Goal: Task Accomplishment & Management: Use online tool/utility

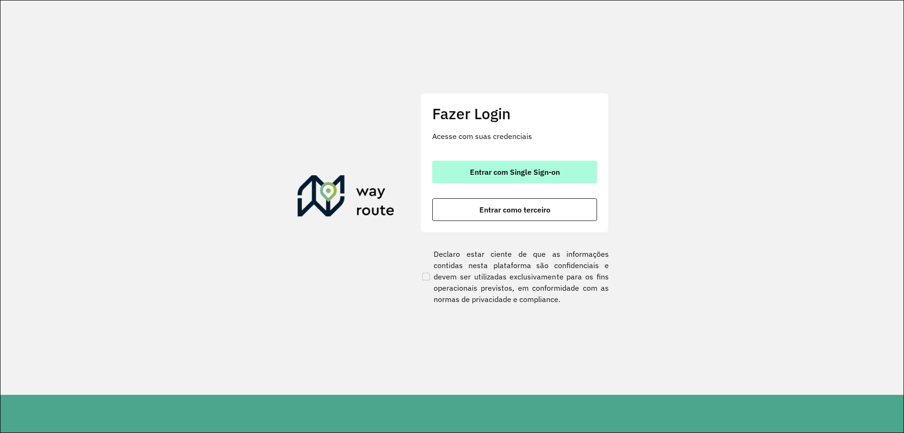
click at [552, 180] on button "Entrar com Single Sign-on" at bounding box center [514, 172] width 165 height 23
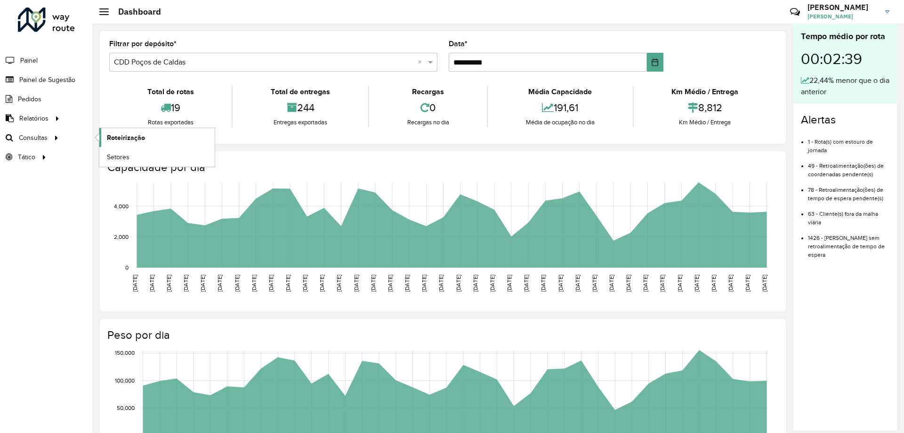
click at [123, 133] on span "Roteirização" at bounding box center [126, 138] width 38 height 10
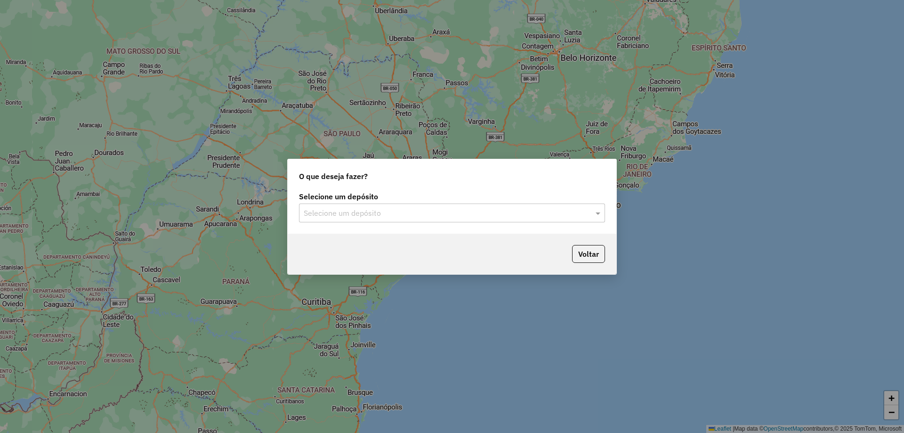
click at [398, 216] on input "text" at bounding box center [443, 213] width 278 height 11
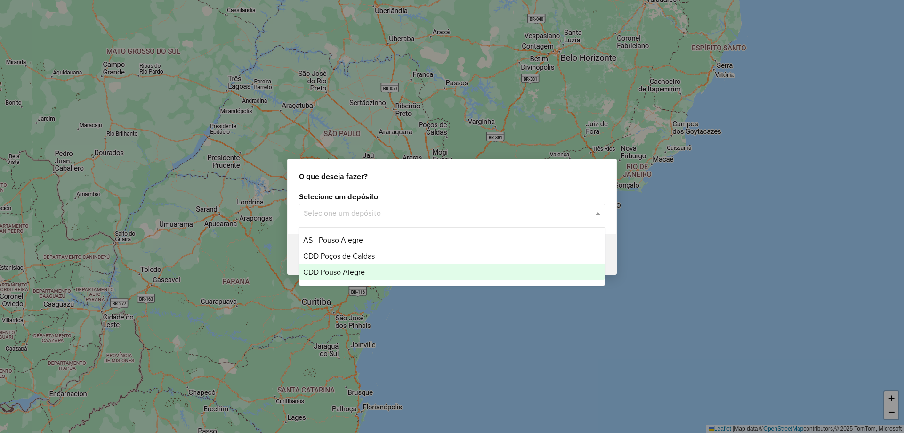
click at [371, 273] on div "CDD Pouso Alegre" at bounding box center [452, 272] width 305 height 16
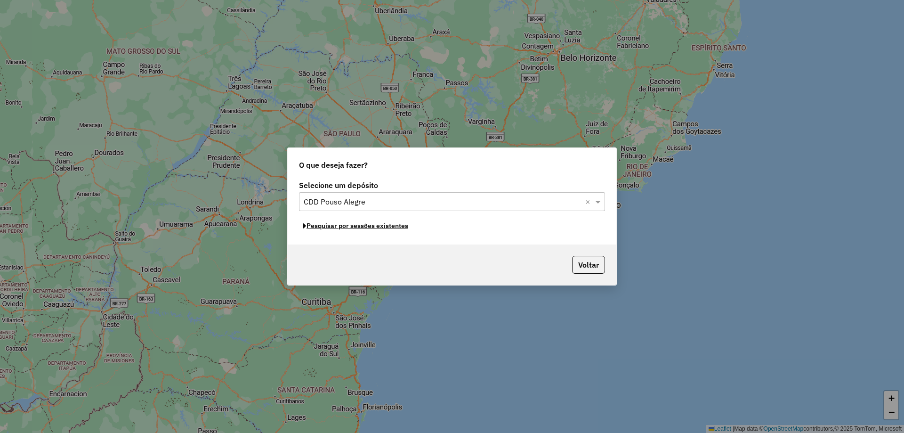
click at [372, 227] on button "Pesquisar por sessões existentes" at bounding box center [356, 226] width 114 height 15
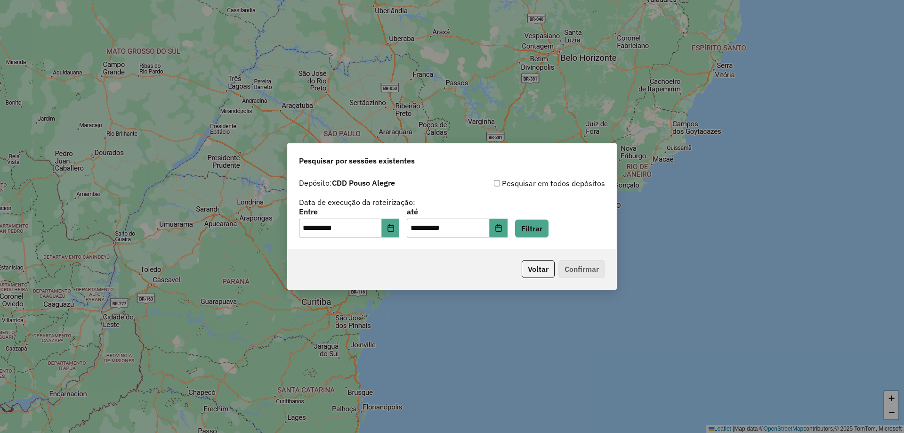
click at [522, 229] on div "**********" at bounding box center [452, 222] width 306 height 29
click at [490, 225] on input "**********" at bounding box center [448, 228] width 83 height 19
click at [503, 230] on icon "Choose Date" at bounding box center [499, 228] width 8 height 8
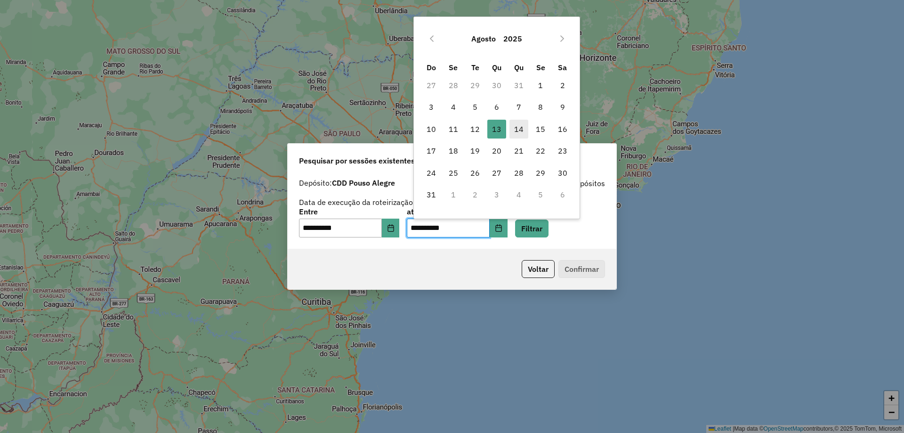
click at [522, 133] on span "14" at bounding box center [519, 129] width 19 height 19
type input "**********"
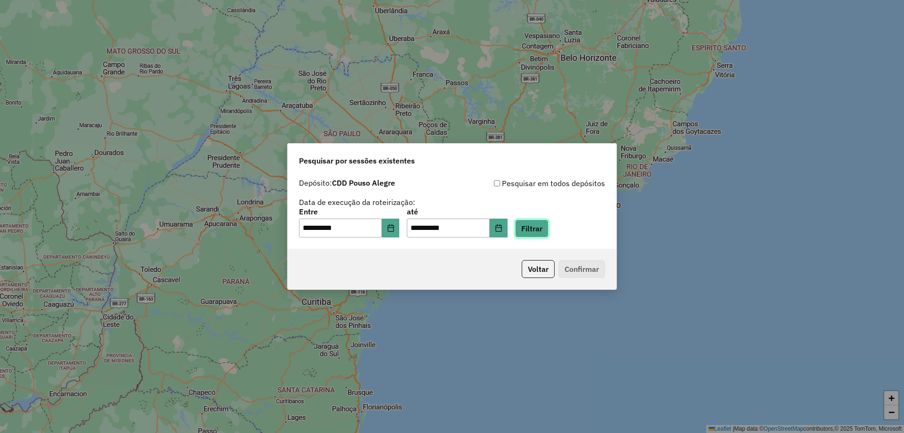
click at [544, 232] on button "Filtrar" at bounding box center [531, 228] width 33 height 18
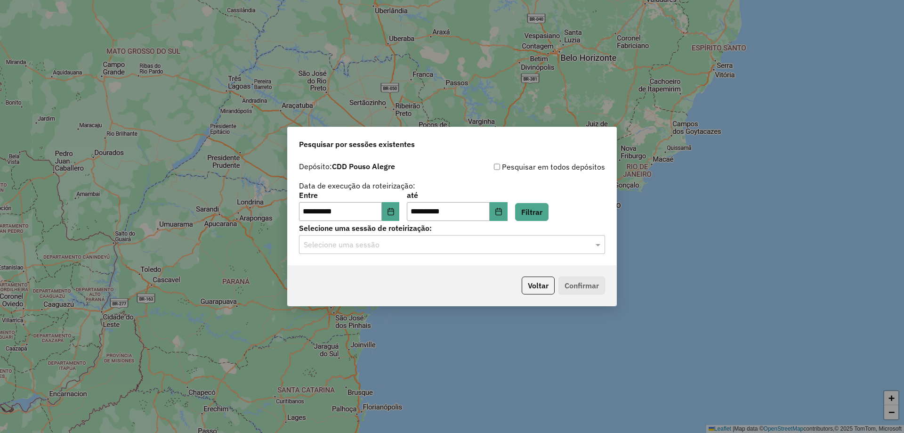
click at [567, 246] on input "text" at bounding box center [443, 244] width 278 height 11
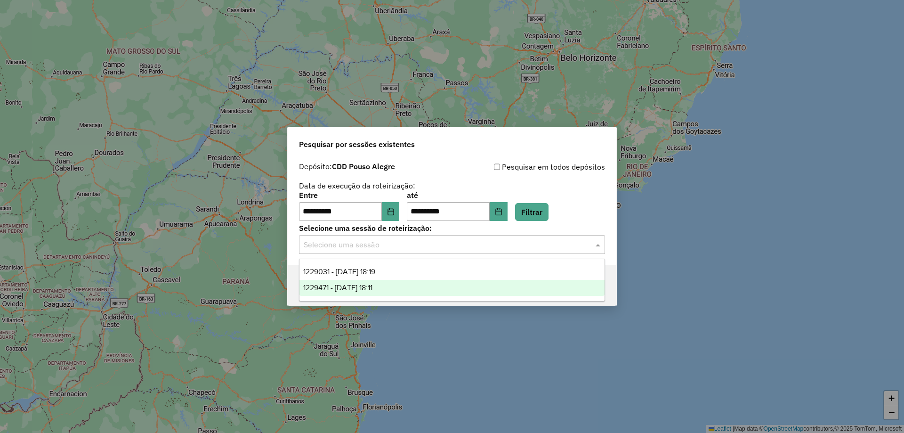
click at [537, 283] on div "1229471 - [DATE] 18:11" at bounding box center [452, 288] width 305 height 16
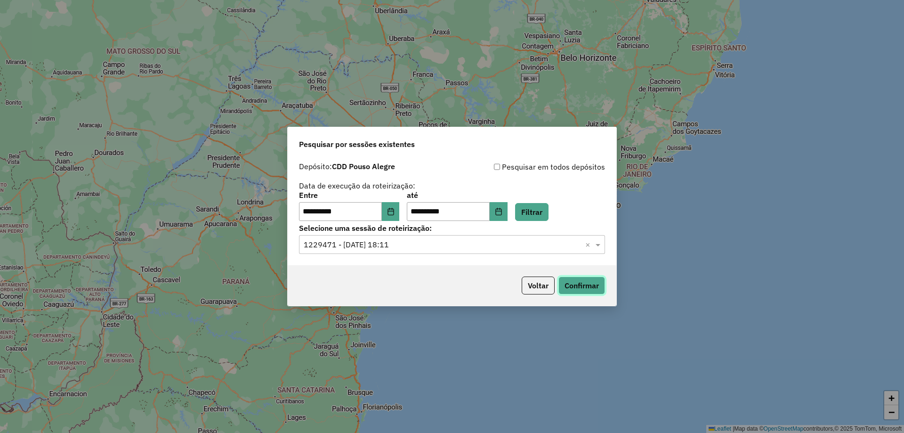
click at [587, 282] on button "Confirmar" at bounding box center [582, 285] width 47 height 18
click at [513, 138] on div "Pesquisar por sessões existentes" at bounding box center [452, 142] width 329 height 30
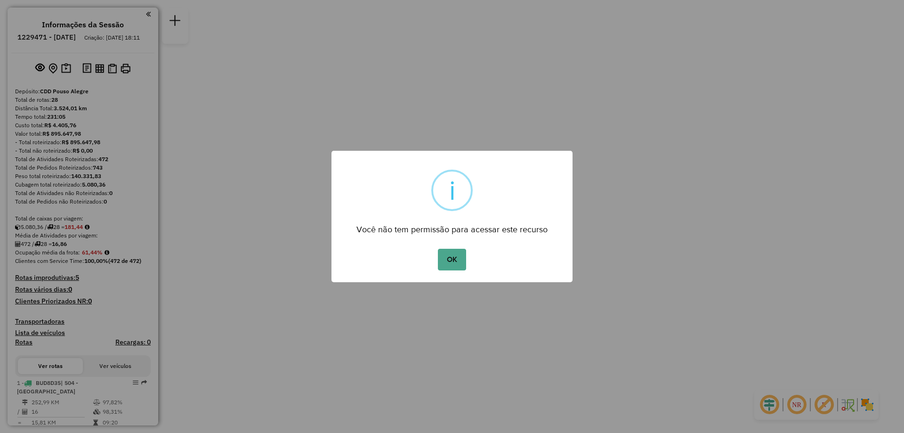
click at [117, 148] on div "× i Você não tem permissão para acessar este recurso OK No Cancel" at bounding box center [452, 216] width 904 height 433
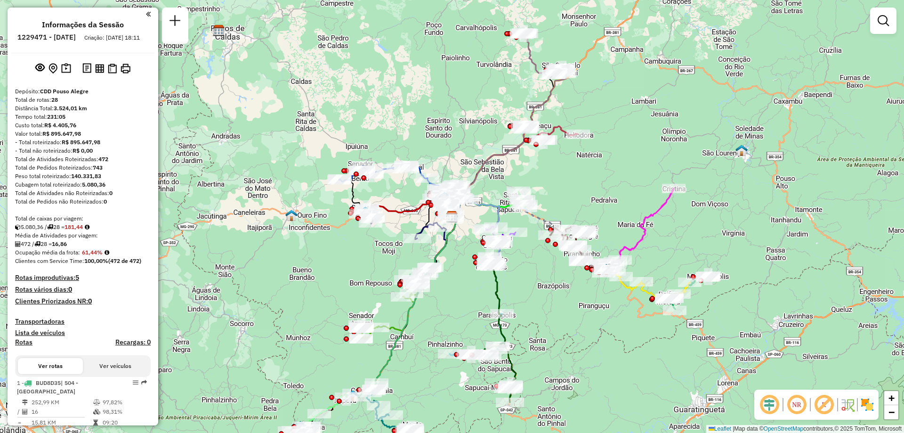
scroll to position [141, 0]
